Goal: Task Accomplishment & Management: Manage account settings

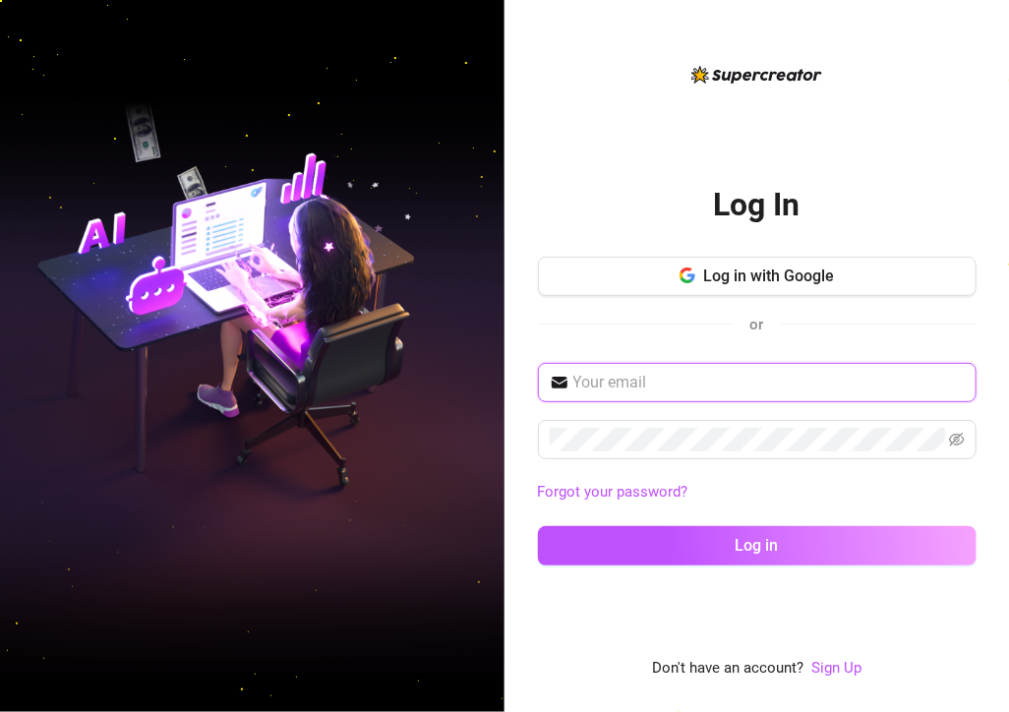
click at [660, 381] on input "text" at bounding box center [768, 383] width 391 height 24
click at [586, 385] on input "[EMAIL_ADDRESS][DOMAIN_NAME]" at bounding box center [768, 383] width 391 height 24
click at [635, 373] on input "[EMAIL_ADDRESS][DOMAIN_NAME]" at bounding box center [768, 383] width 391 height 24
type input "[EMAIL_ADDRESS][DOMAIN_NAME]"
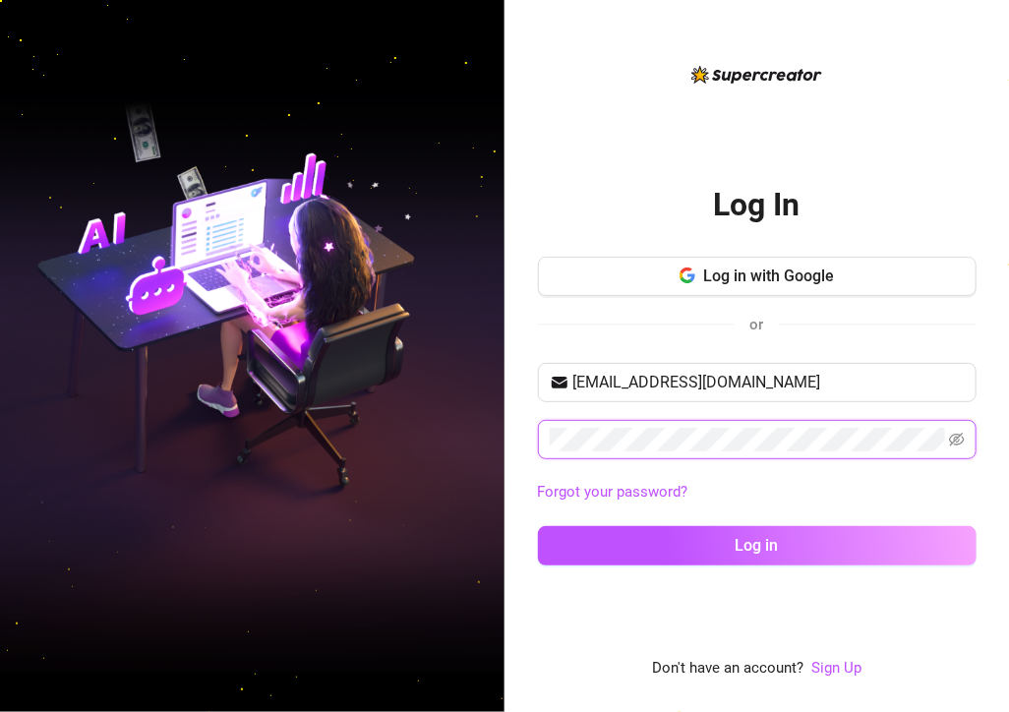
click at [538, 526] on button "Log in" at bounding box center [757, 545] width 439 height 39
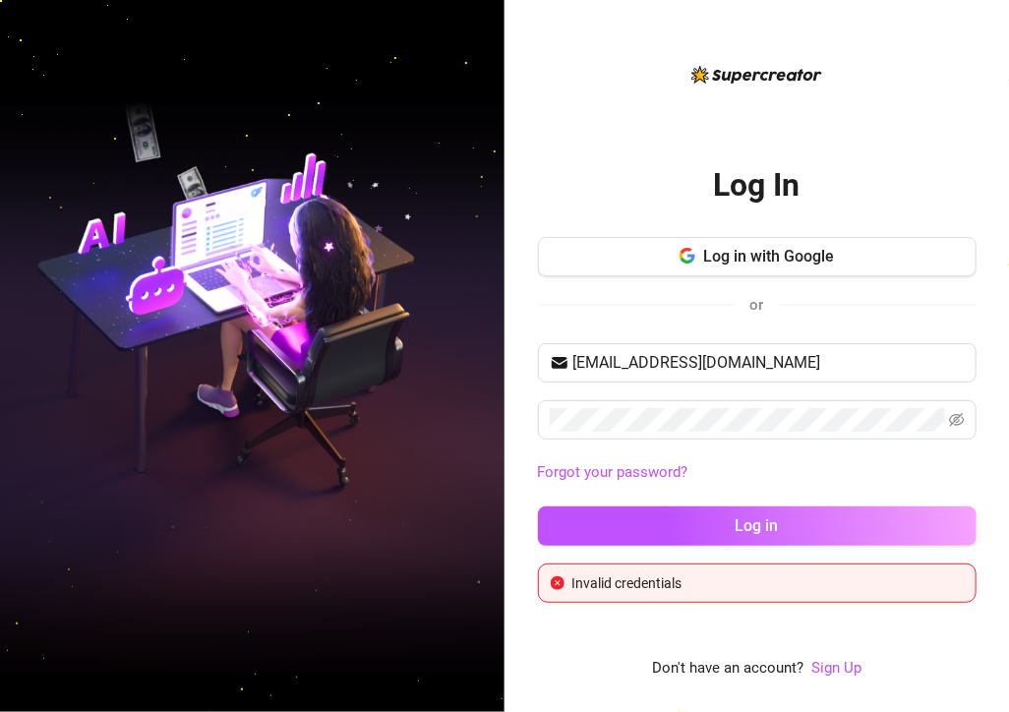
click at [951, 317] on div "or" at bounding box center [757, 305] width 439 height 26
click at [958, 421] on icon "eye-invisible" at bounding box center [958, 420] width 4 height 4
click at [538, 506] on button "Log in" at bounding box center [757, 525] width 439 height 39
